Goal: Transaction & Acquisition: Purchase product/service

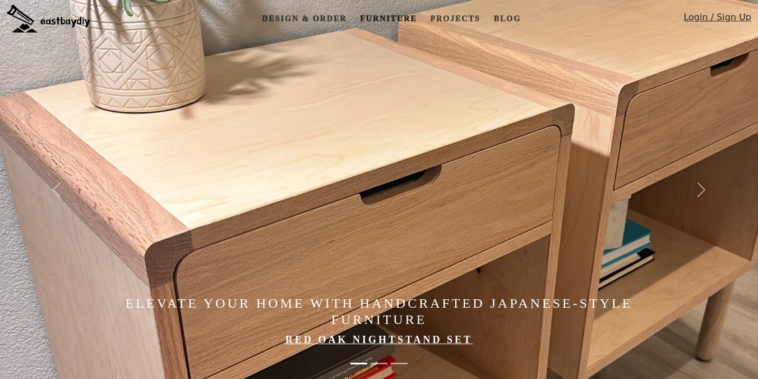
click at [390, 18] on link "Furniture" at bounding box center [389, 18] width 66 height 21
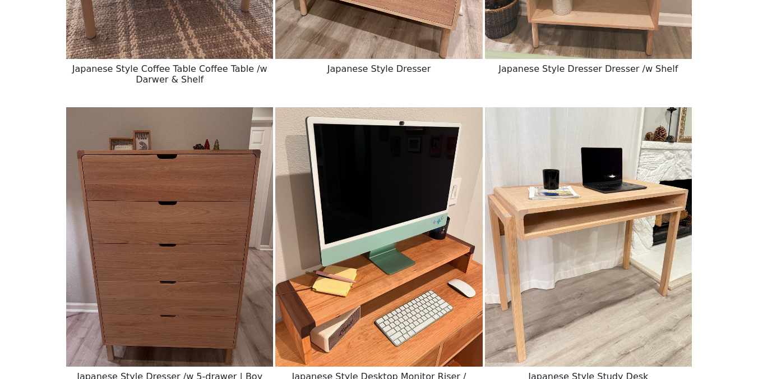
scroll to position [974, 0]
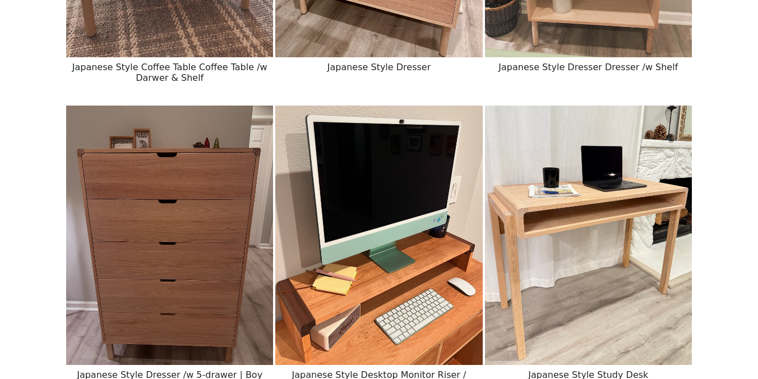
click at [225, 268] on img at bounding box center [169, 234] width 207 height 259
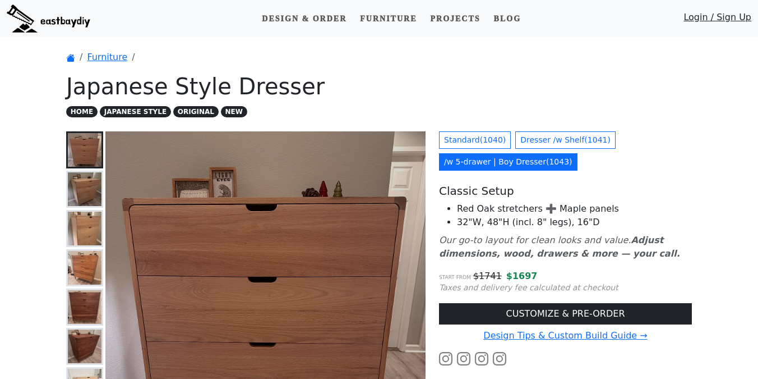
scroll to position [13, 0]
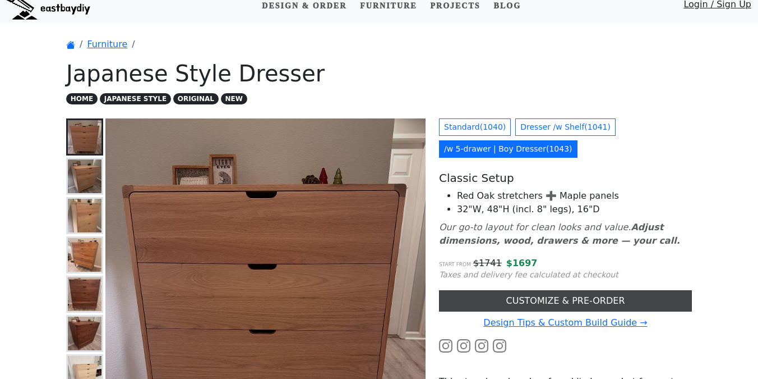
click at [533, 296] on link "CUSTOMIZE & PRE-ORDER" at bounding box center [565, 300] width 253 height 21
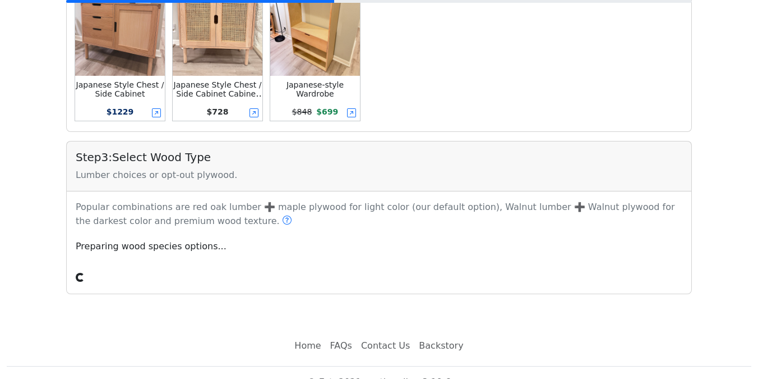
scroll to position [532, 0]
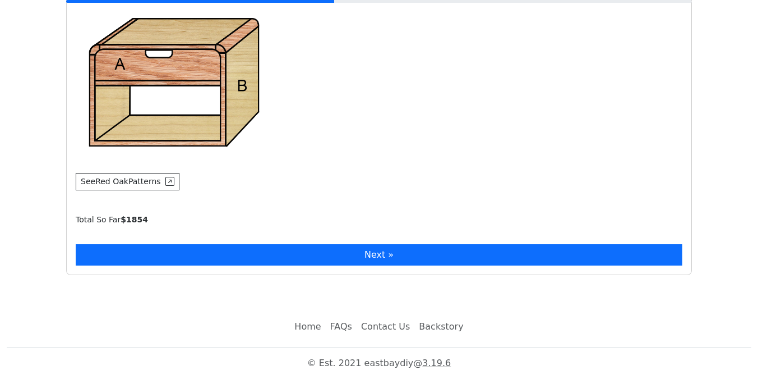
click at [363, 246] on button "Next »" at bounding box center [379, 254] width 607 height 21
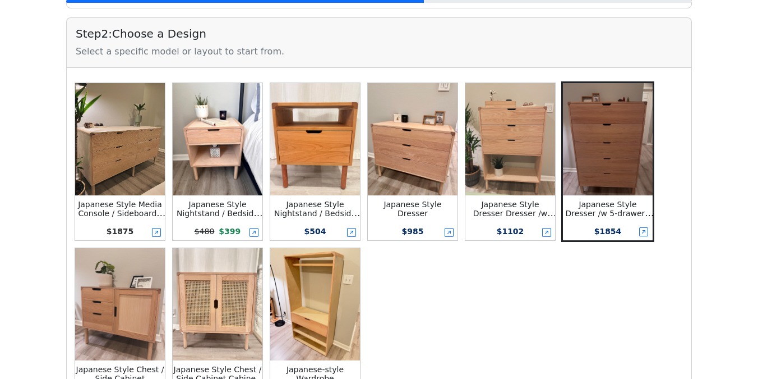
scroll to position [352, 0]
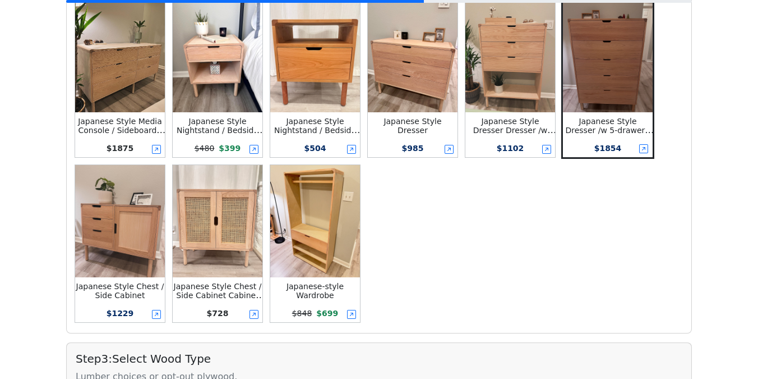
click at [130, 214] on img at bounding box center [120, 221] width 90 height 112
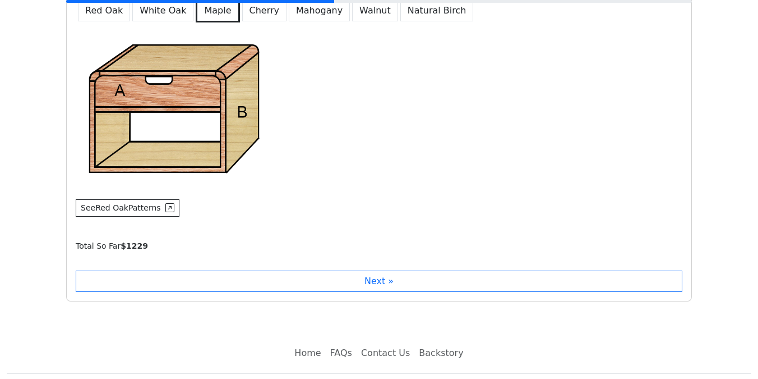
scroll to position [949, 0]
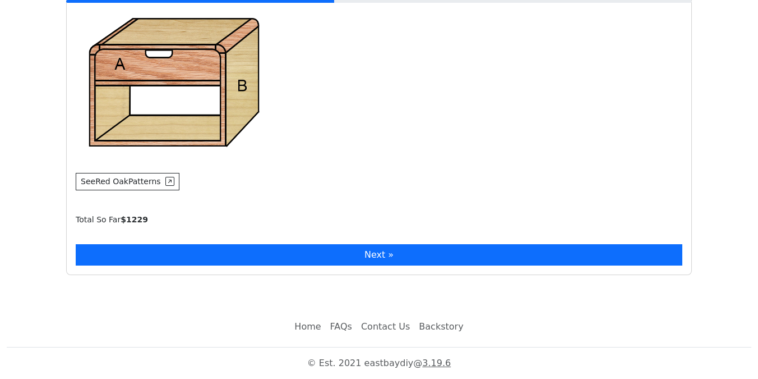
click at [359, 253] on button "Next »" at bounding box center [379, 254] width 607 height 21
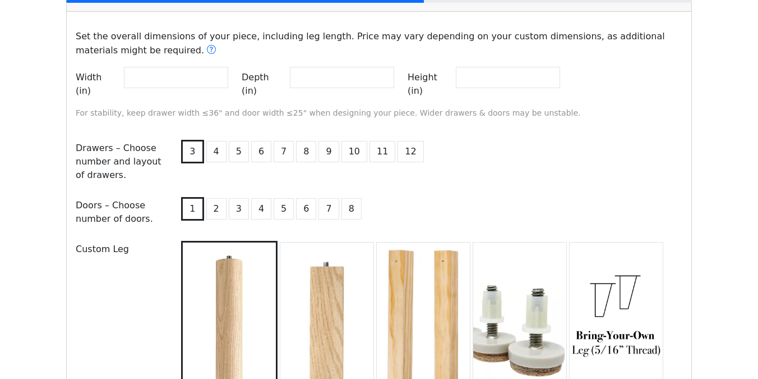
scroll to position [1220, 0]
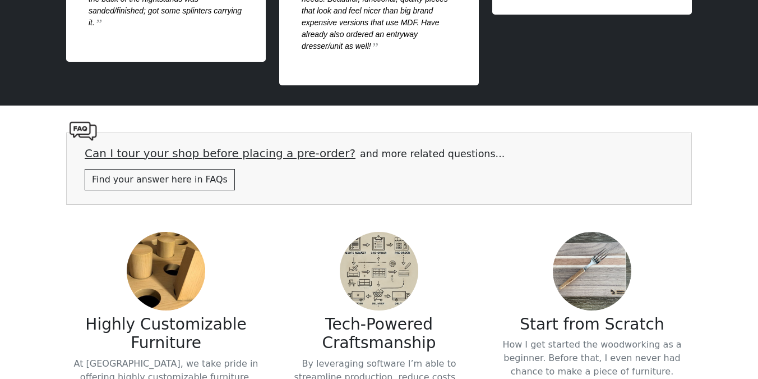
scroll to position [2334, 0]
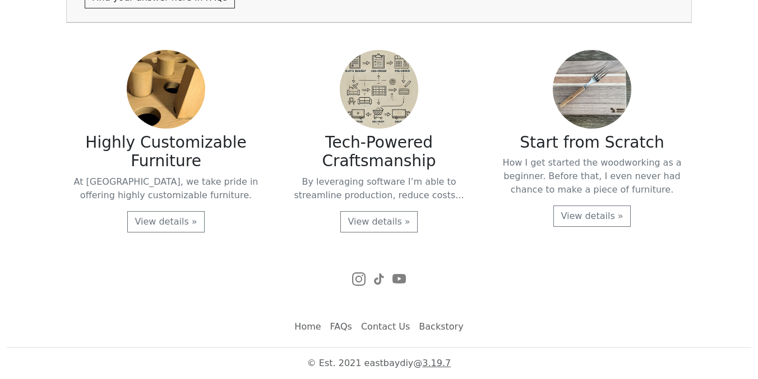
click at [452, 330] on link "Backstory" at bounding box center [440, 326] width 53 height 22
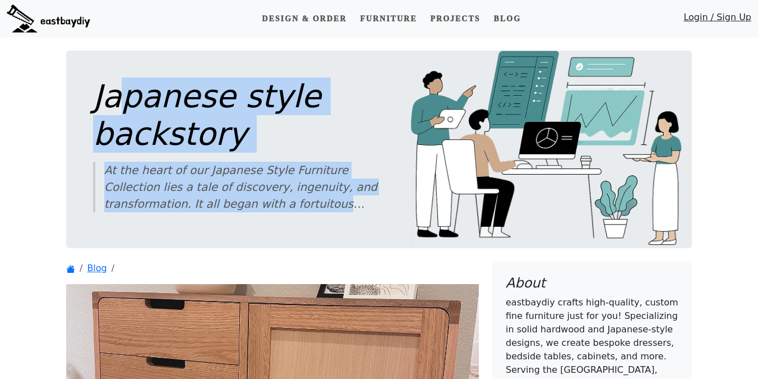
drag, startPoint x: 117, startPoint y: 105, endPoint x: 354, endPoint y: 209, distance: 259.4
click at [354, 209] on div "Japanese style backstory At the heart of our Japanese Style Furniture Collectio…" at bounding box center [236, 144] width 286 height 135
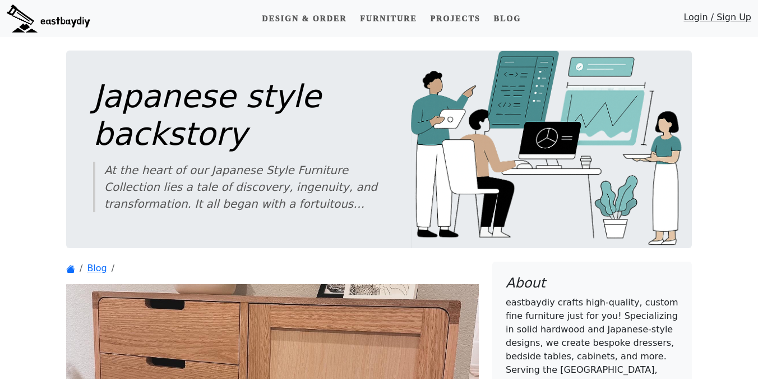
click at [348, 210] on div "At the heart of our Japanese Style Furniture Collection lies a tale of discover…" at bounding box center [241, 186] width 275 height 50
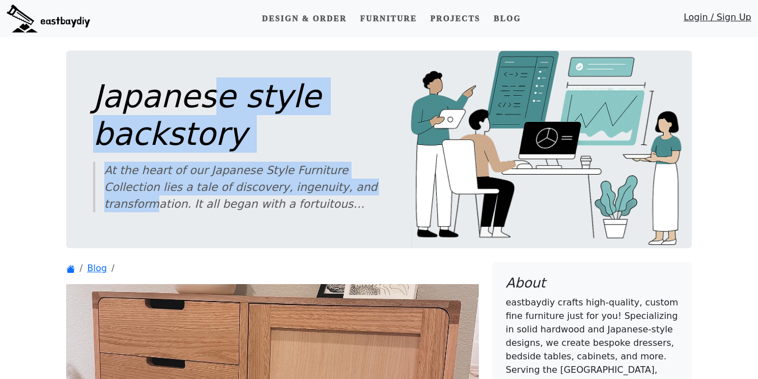
drag, startPoint x: 270, startPoint y: 140, endPoint x: 333, endPoint y: 182, distance: 75.1
click at [333, 182] on div "Japanese style backstory At the heart of our Japanese Style Furniture Collectio…" at bounding box center [236, 144] width 286 height 135
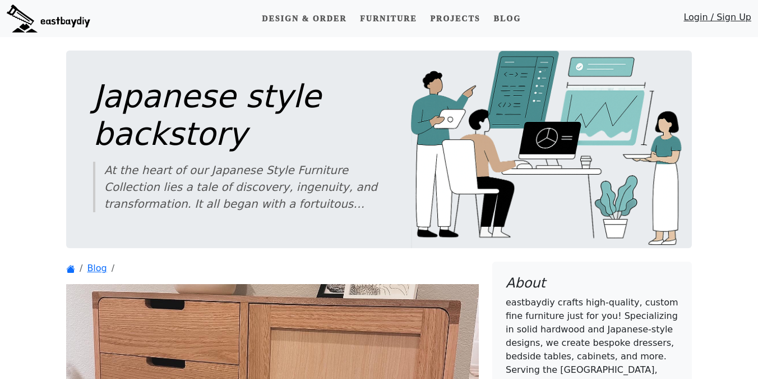
click at [361, 204] on div "At the heart of our Japanese Style Furniture Collection lies a tale of discover…" at bounding box center [241, 186] width 275 height 50
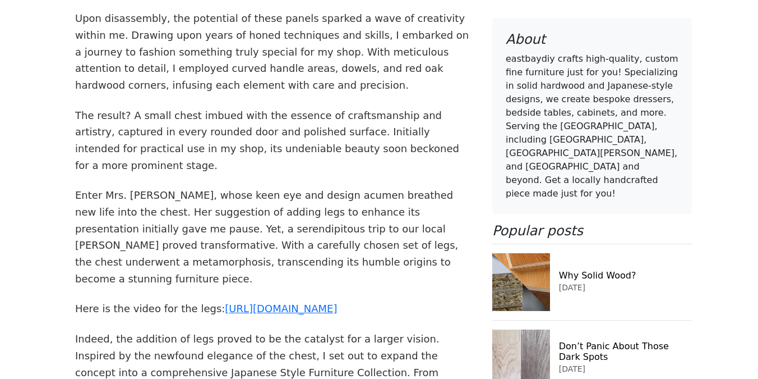
scroll to position [753, 0]
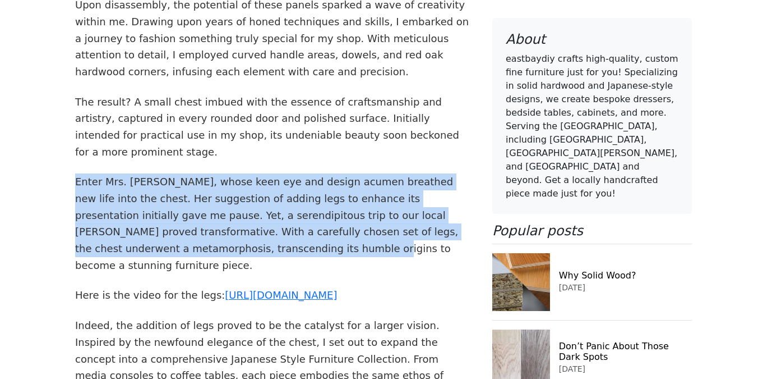
drag, startPoint x: 77, startPoint y: 166, endPoint x: 159, endPoint y: 234, distance: 107.1
click at [160, 234] on p "Enter Mrs. [PERSON_NAME], whose keen eye and design acumen breathed new life in…" at bounding box center [272, 223] width 395 height 100
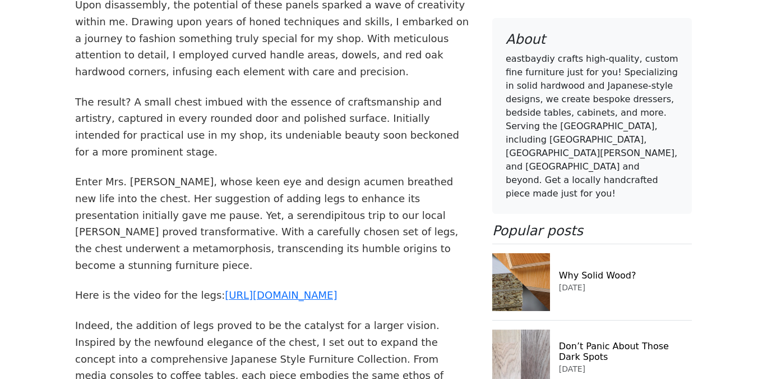
click at [200, 125] on p "The result? A small chest imbued with the essence of craftsmanship and artistry…" at bounding box center [272, 127] width 395 height 67
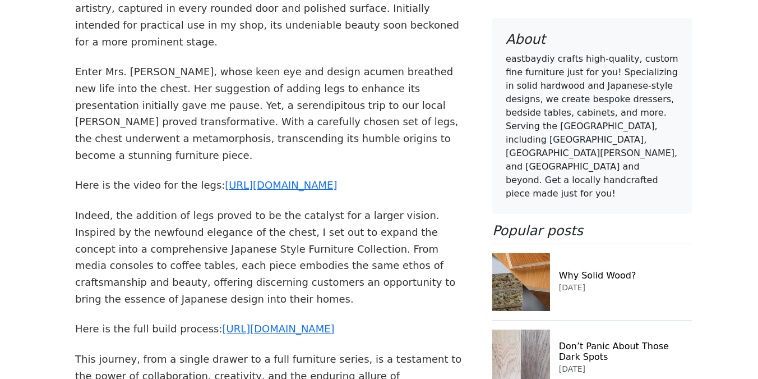
scroll to position [867, 0]
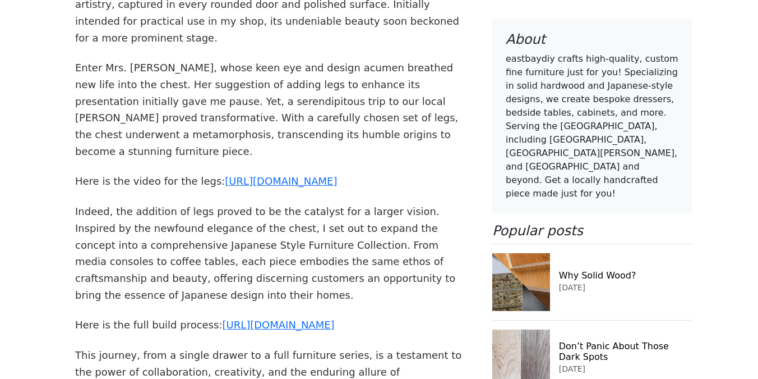
click at [251, 173] on p "Here is the video for the legs: https://www.instagram.com/reel/C1tGu8ZLVi6/" at bounding box center [272, 181] width 395 height 17
click at [251, 175] on link "https://www.instagram.com/reel/C1tGu8ZLVi6/" at bounding box center [281, 181] width 112 height 12
click at [108, 237] on p "Indeed, the addition of legs proved to be the catalyst for a larger vision. Ins…" at bounding box center [272, 253] width 395 height 100
drag, startPoint x: 102, startPoint y: 173, endPoint x: 131, endPoint y: 182, distance: 30.5
click at [131, 203] on p "Indeed, the addition of legs proved to be the catalyst for a larger vision. Ins…" at bounding box center [272, 253] width 395 height 100
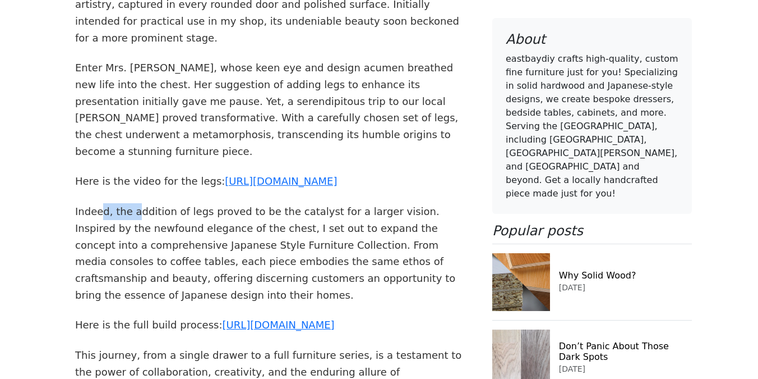
click at [131, 203] on p "Indeed, the addition of legs proved to be the catalyst for a larger vision. Ins…" at bounding box center [272, 253] width 395 height 100
click at [290, 319] on link "https://www.instagram.com/share/BAJdd2YVca" at bounding box center [278, 325] width 112 height 12
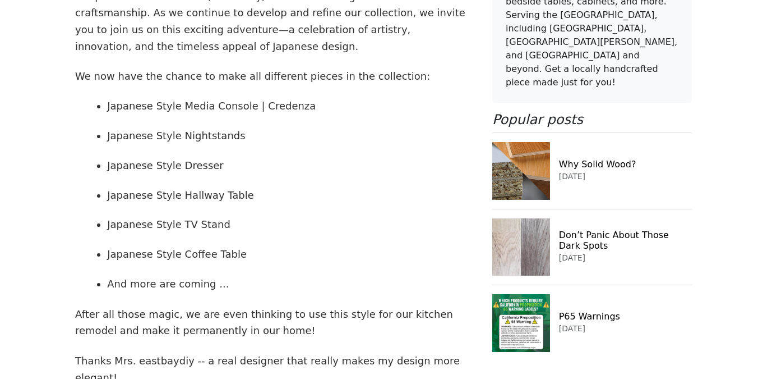
scroll to position [1276, 0]
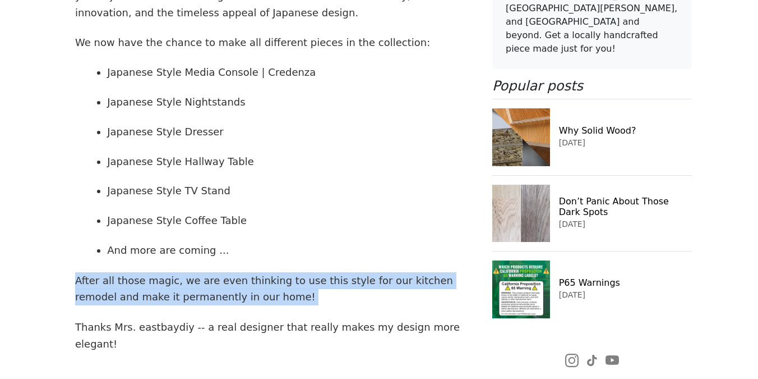
drag, startPoint x: 136, startPoint y: 197, endPoint x: 322, endPoint y: 253, distance: 193.9
